Goal: Find specific page/section: Find specific page/section

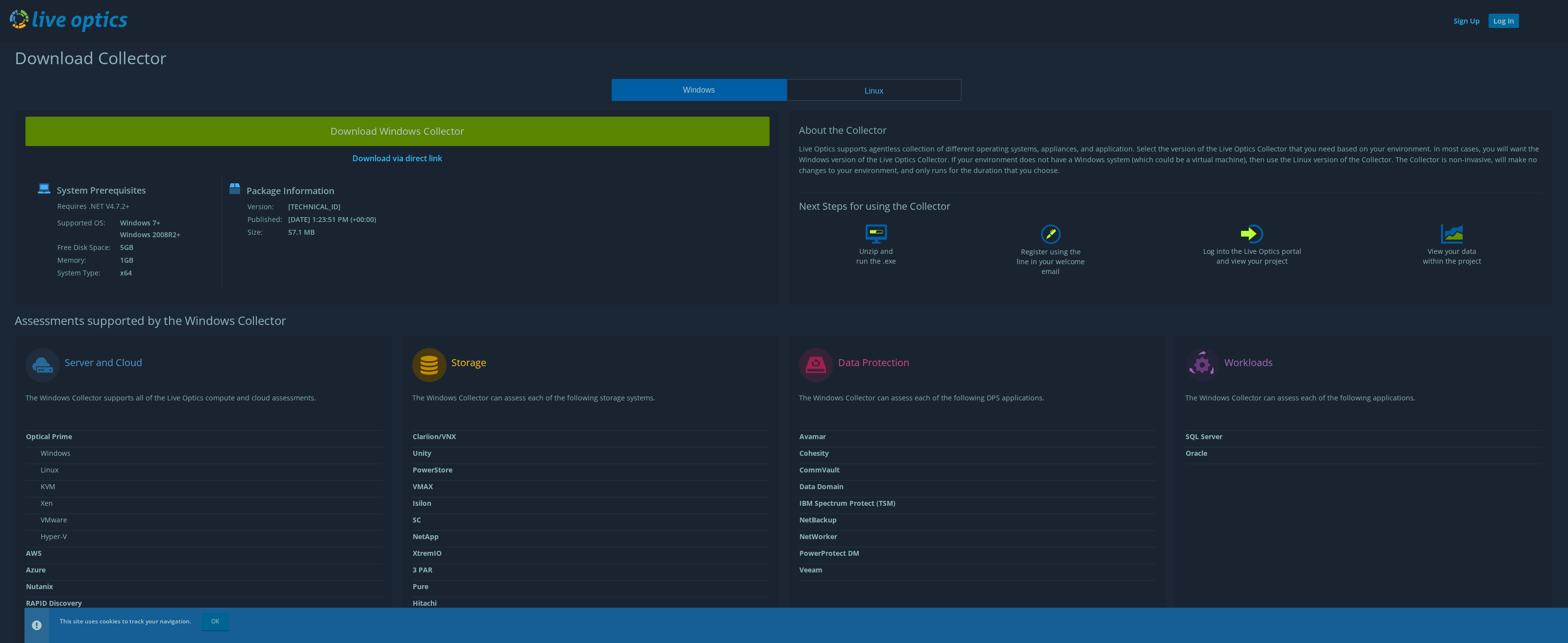
click at [1496, 23] on link "Log In" at bounding box center [1504, 21] width 30 height 14
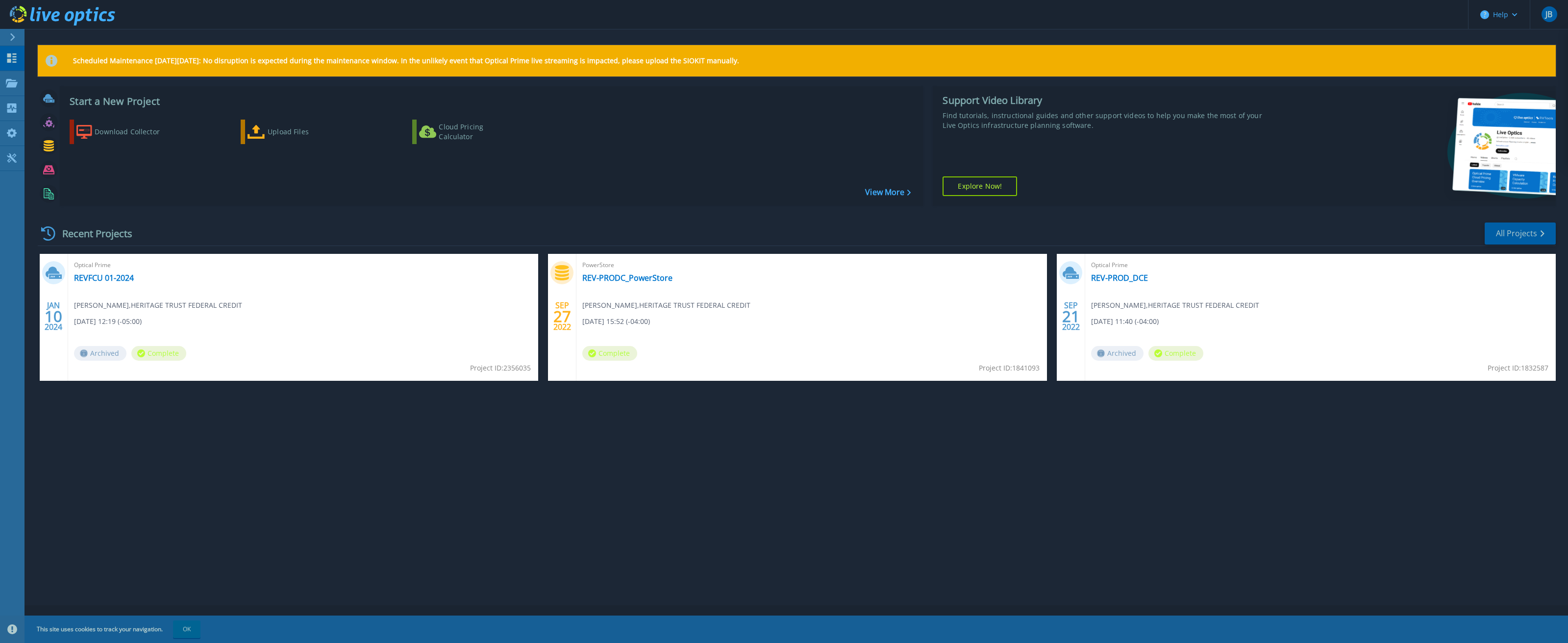
click at [185, 227] on div "Recent Projects All Projects" at bounding box center [797, 234] width 1518 height 24
click at [13, 35] on icon at bounding box center [13, 37] width 5 height 8
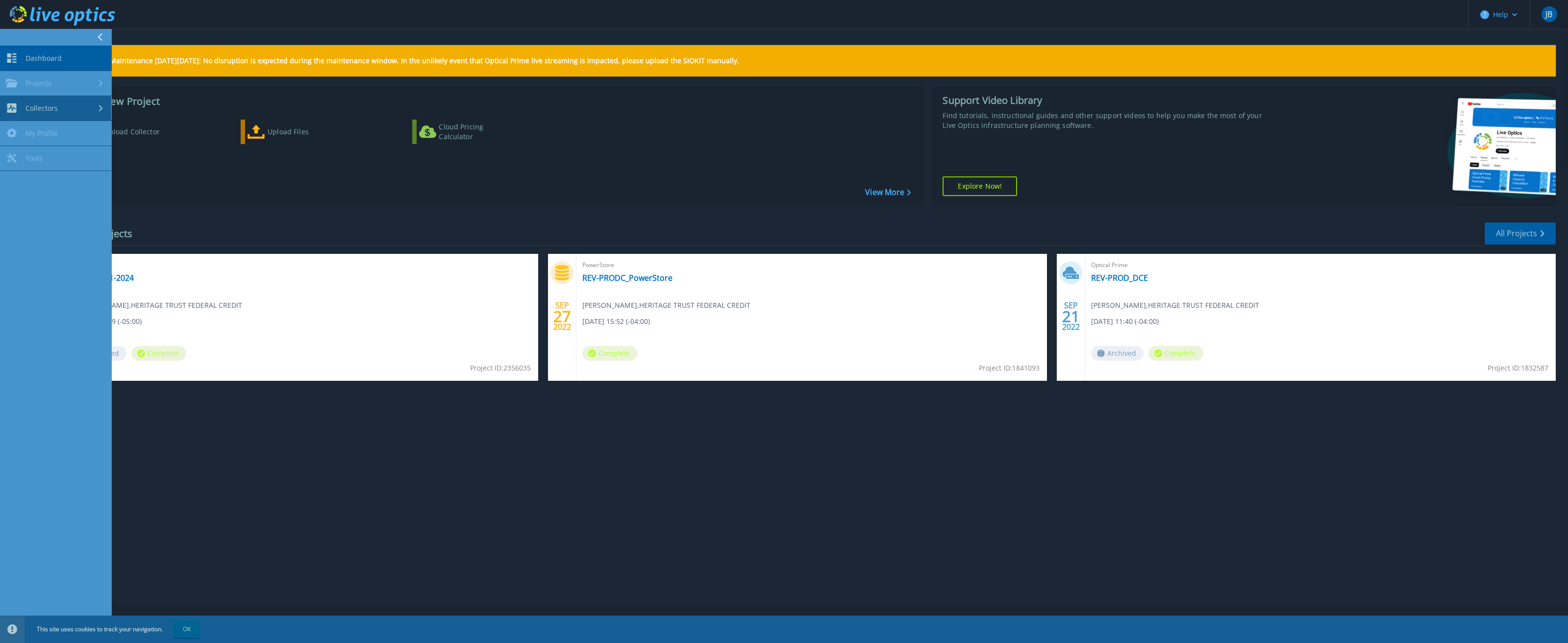
click at [56, 106] on span "Collectors" at bounding box center [41, 108] width 32 height 9
click at [56, 84] on div "Projects" at bounding box center [56, 83] width 100 height 9
click at [54, 113] on link "Search Projects" at bounding box center [56, 108] width 112 height 25
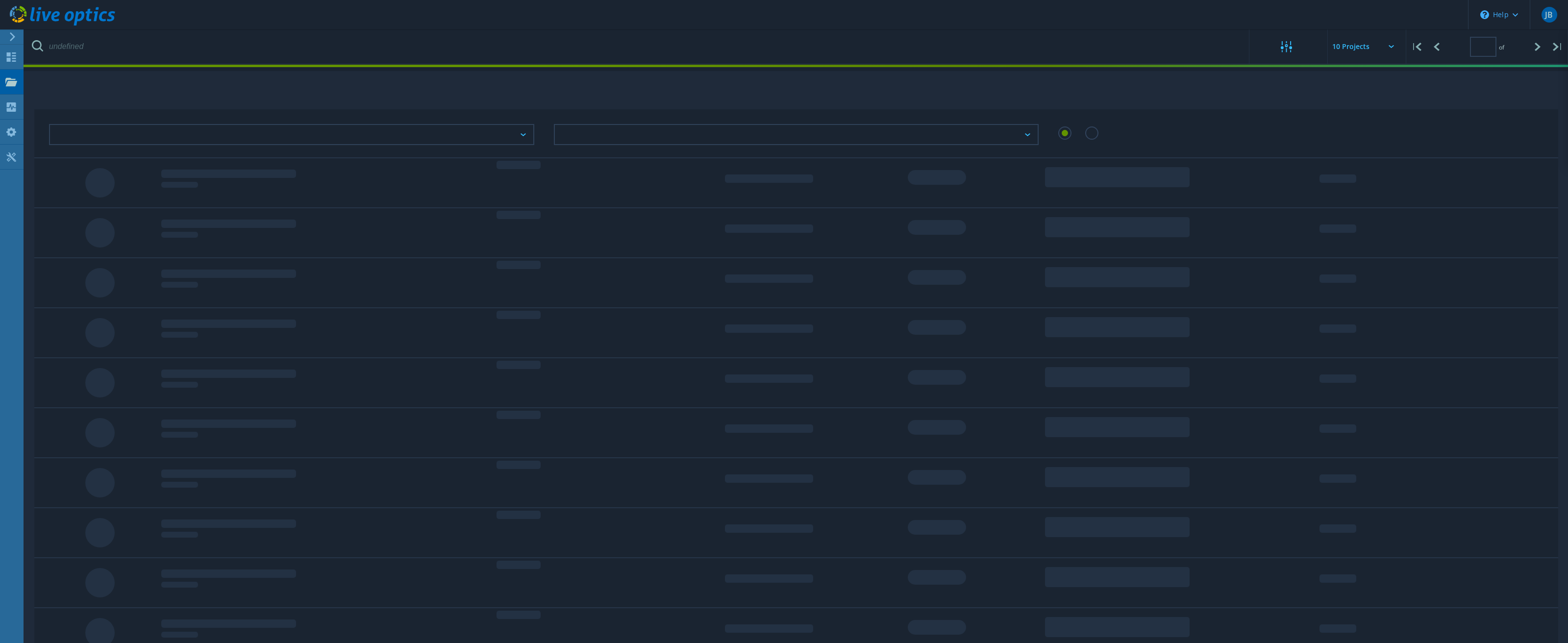
type input "1"
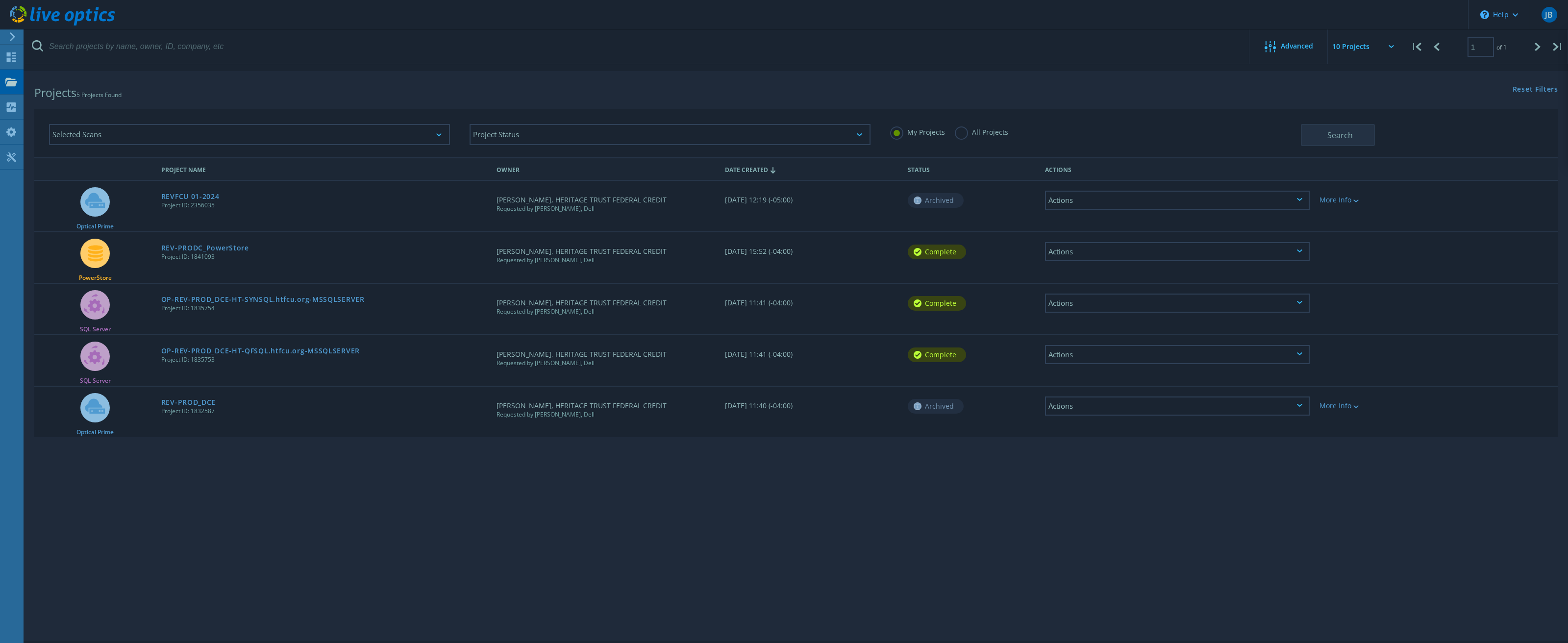
click at [1122, 94] on div "Projects 5 Projects Found Reset Filters Show Filters" at bounding box center [796, 84] width 1544 height 26
click at [1307, 54] on div "Advanced" at bounding box center [1289, 47] width 79 height 12
click at [1346, 53] on input "text" at bounding box center [1376, 46] width 98 height 34
click at [1353, 54] on input "text" at bounding box center [1376, 46] width 98 height 34
click at [1278, 46] on div at bounding box center [1273, 47] width 16 height 12
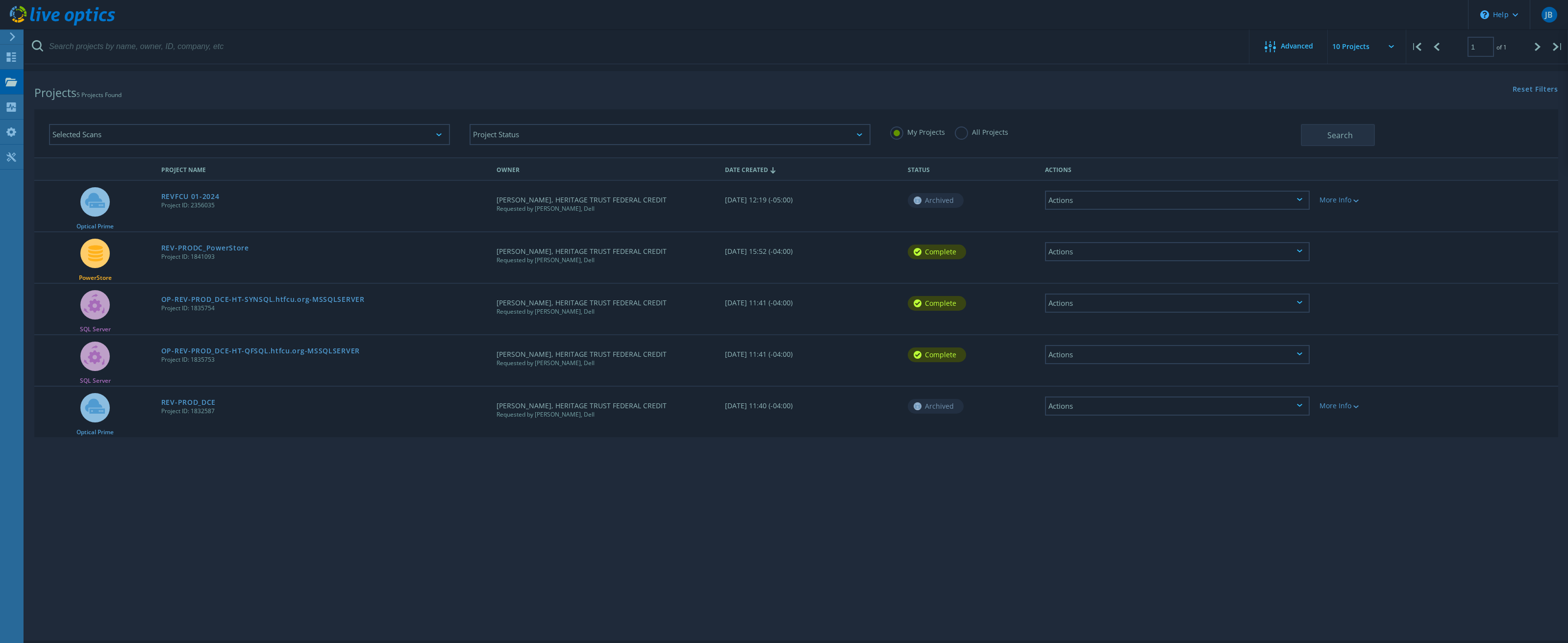
click at [509, 529] on div "Advanced Pull down to refresh... Release to refresh... Refreshing... Show 10 Pr…" at bounding box center [796, 356] width 1544 height 570
click at [962, 129] on label "All Projects" at bounding box center [982, 131] width 54 height 9
click at [0, 0] on input "All Projects" at bounding box center [0, 0] width 0 height 0
click at [1331, 127] on button "Search" at bounding box center [1338, 135] width 74 height 22
click at [14, 38] on icon at bounding box center [12, 37] width 7 height 9
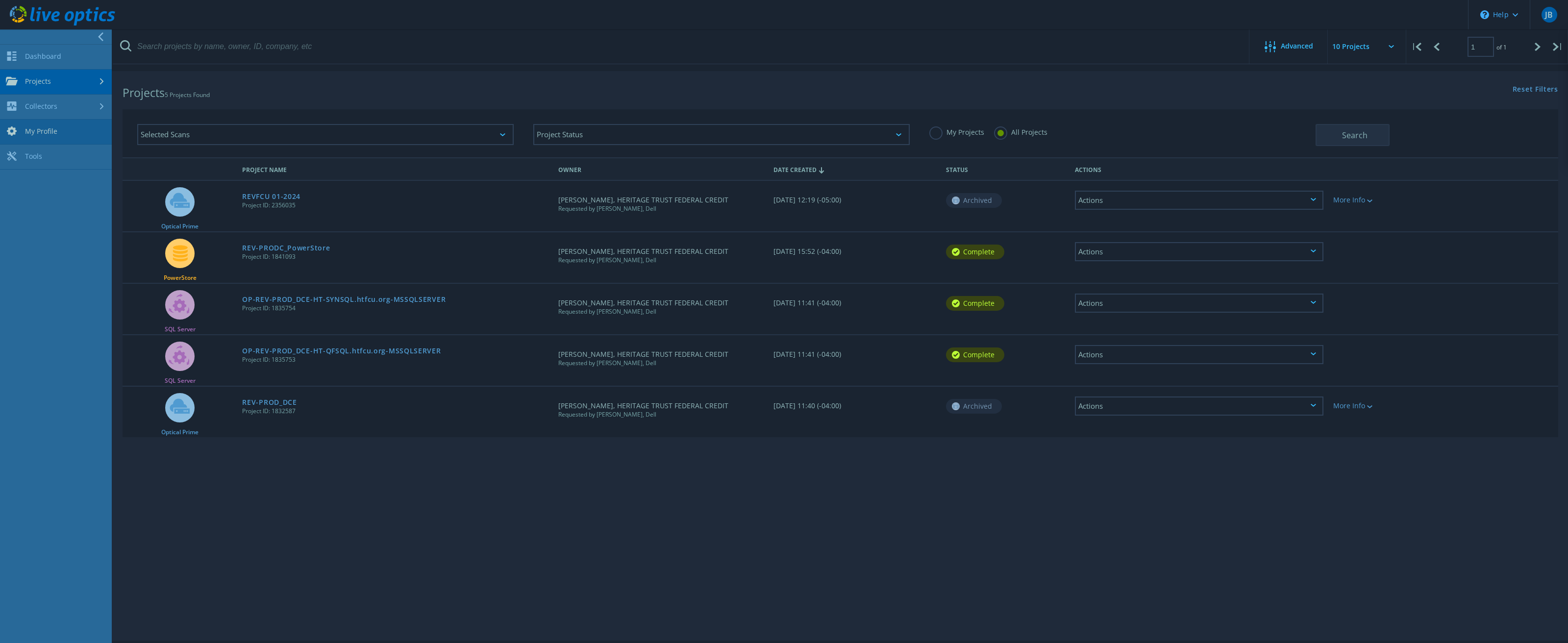
click at [32, 138] on link "My Profile" at bounding box center [56, 132] width 112 height 25
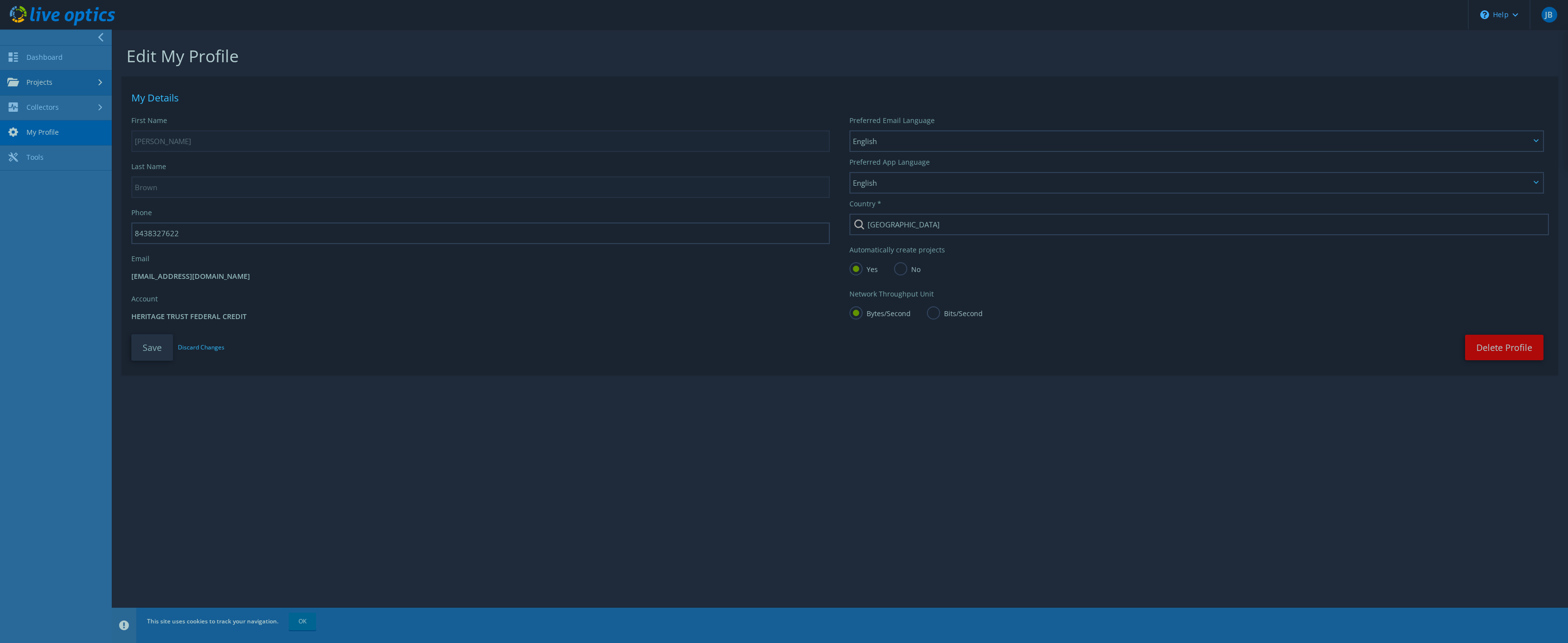
click at [35, 84] on link "Projects" at bounding box center [56, 83] width 112 height 25
click at [32, 135] on link "Upload SIOKIT & Files" at bounding box center [56, 133] width 112 height 25
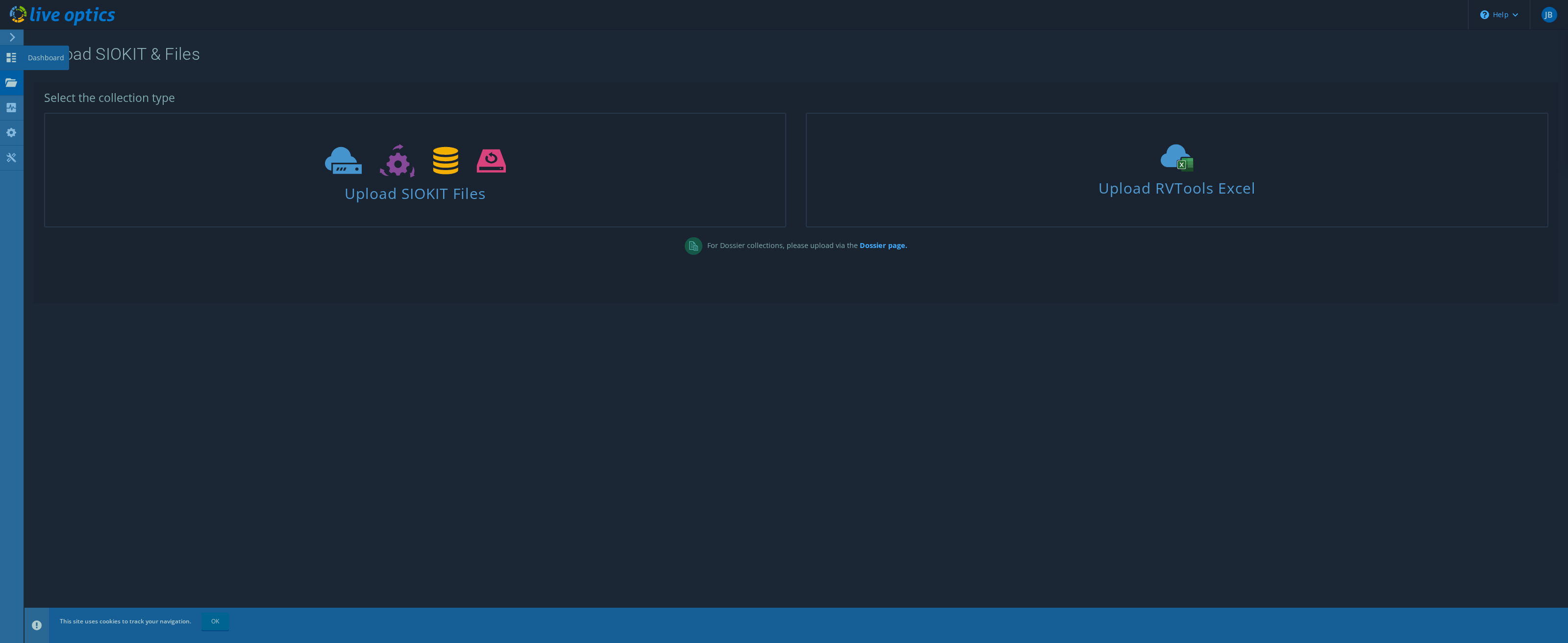
click at [7, 60] on use at bounding box center [11, 57] width 9 height 9
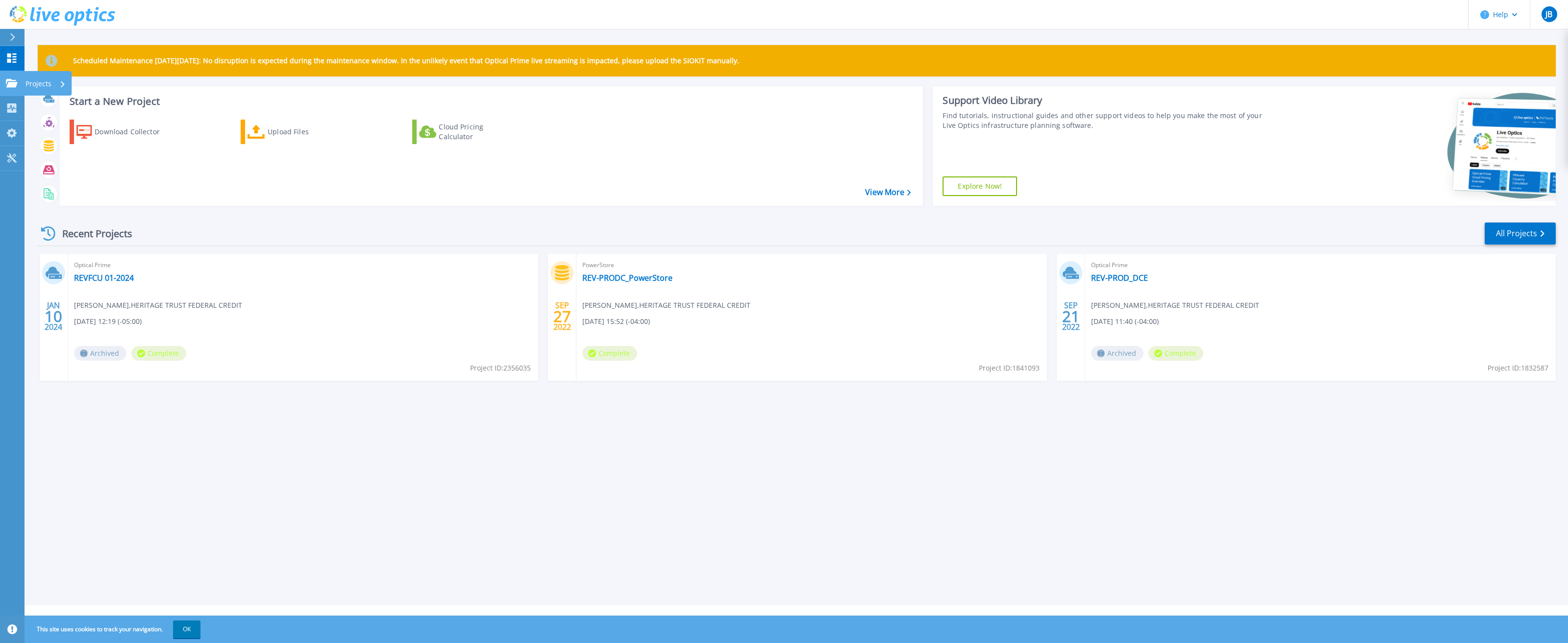
click at [11, 82] on icon at bounding box center [12, 83] width 12 height 9
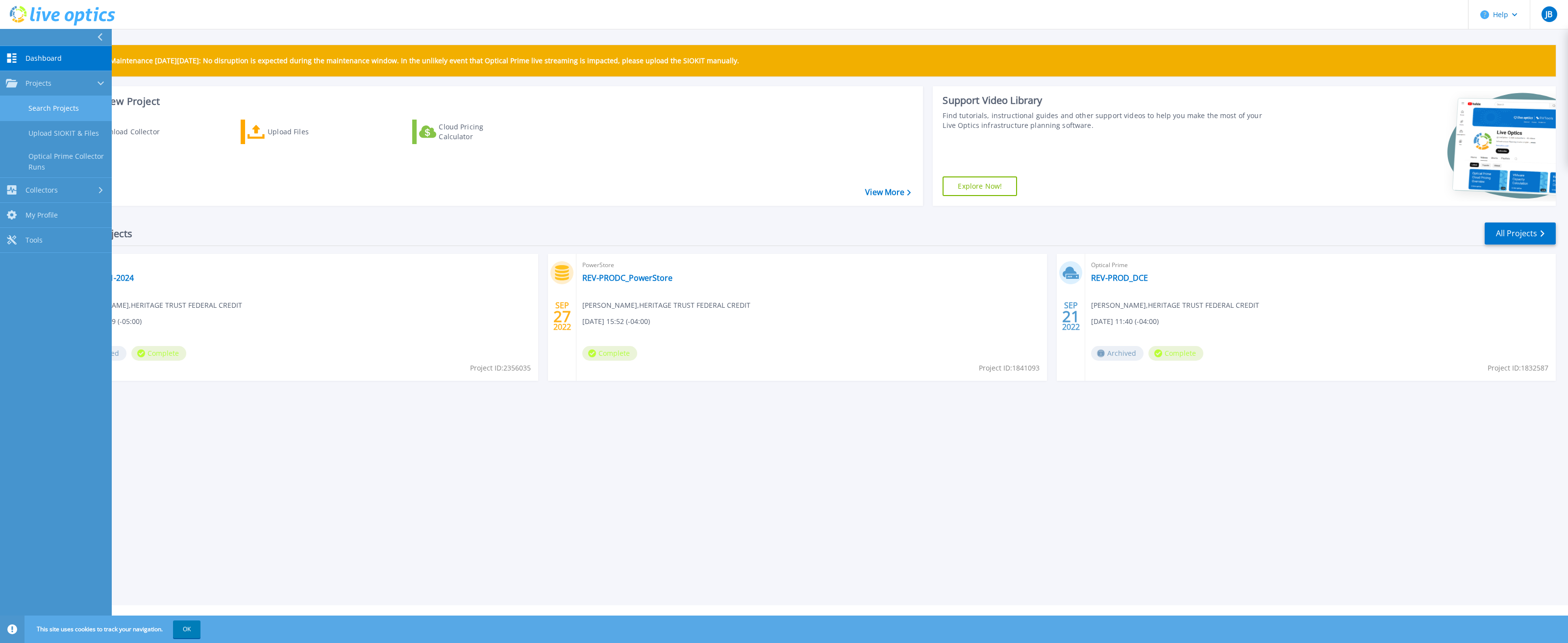
click at [52, 111] on link "Search Projects" at bounding box center [56, 108] width 112 height 25
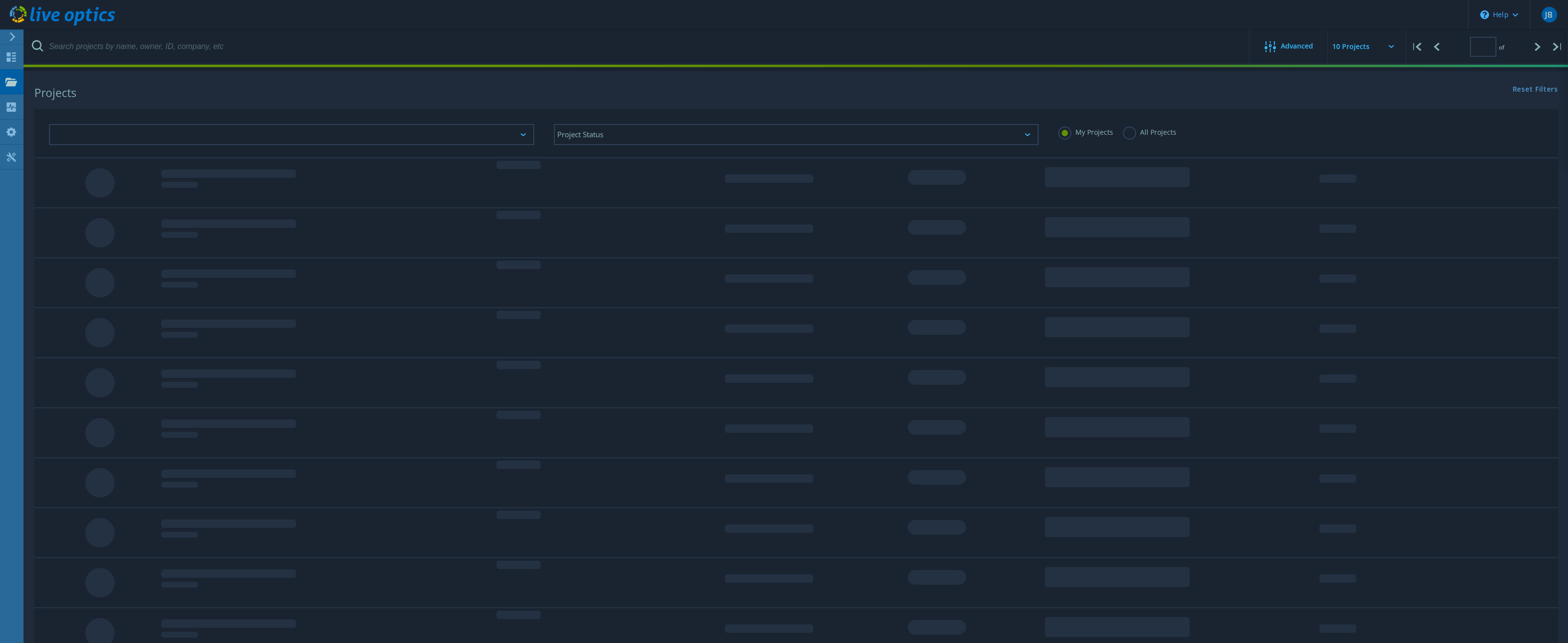
type input "1"
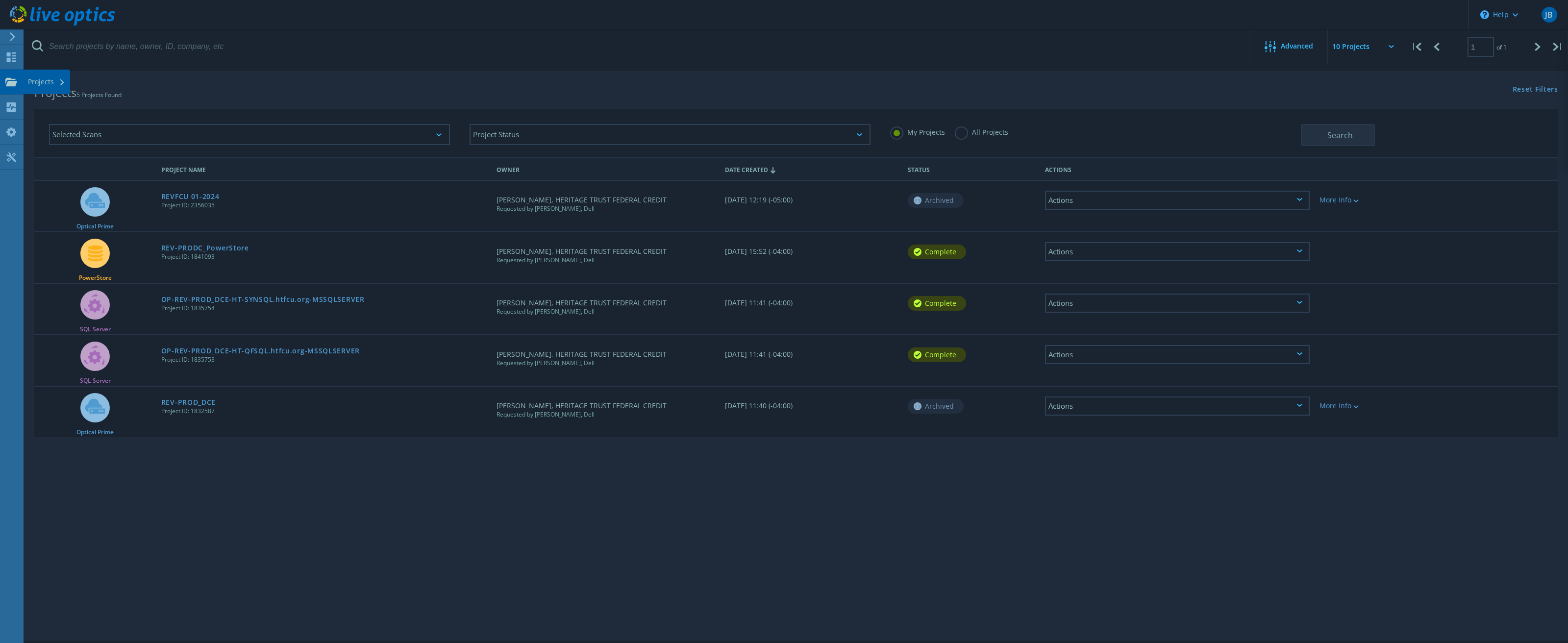
click at [43, 85] on div "Projects" at bounding box center [46, 82] width 37 height 7
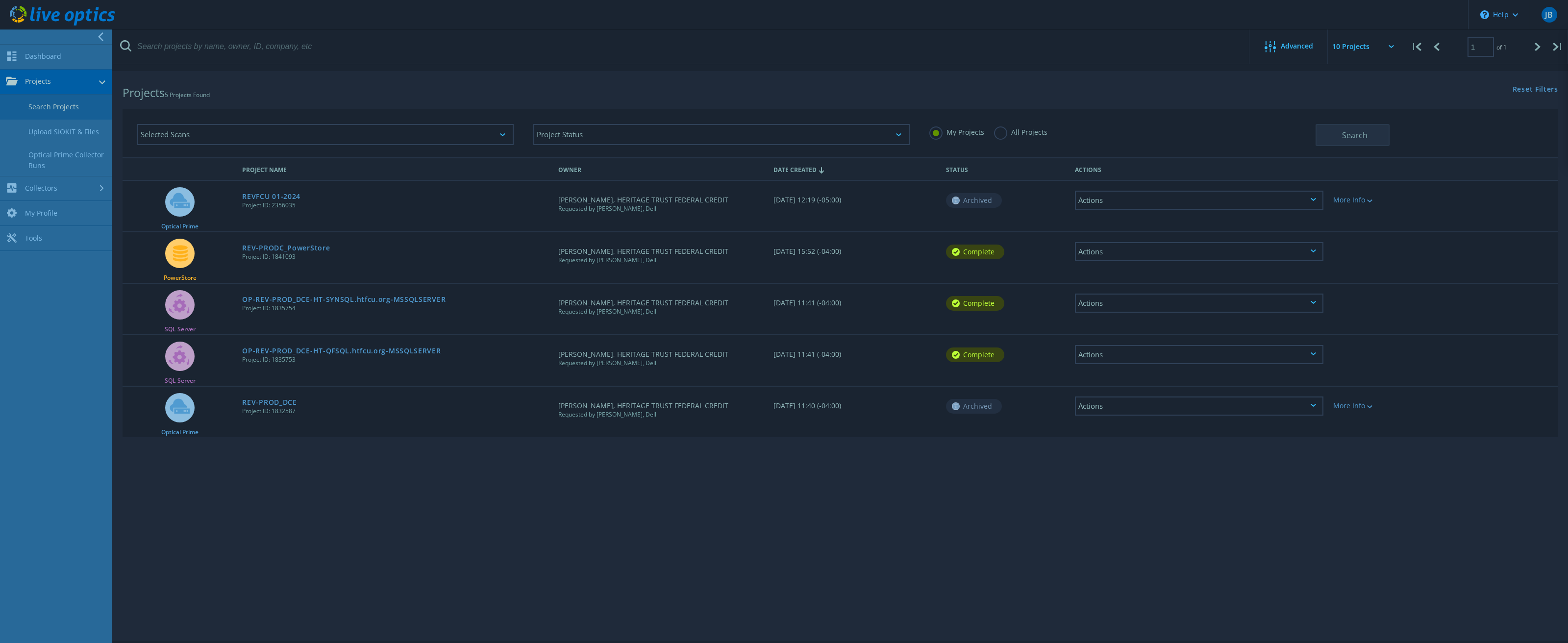
click at [41, 107] on link "Search Projects" at bounding box center [56, 107] width 112 height 25
click at [40, 61] on link "Dashboard" at bounding box center [56, 57] width 112 height 25
